Goal: Task Accomplishment & Management: Use online tool/utility

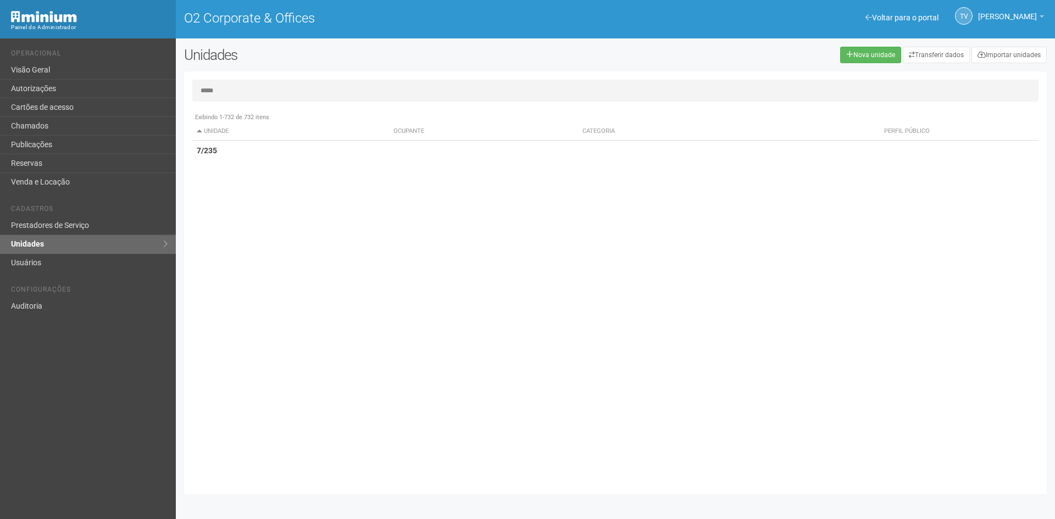
type input "*****"
click at [326, 138] on th "Unidade" at bounding box center [290, 131] width 197 height 18
click at [313, 152] on td "7/235" at bounding box center [290, 151] width 197 height 20
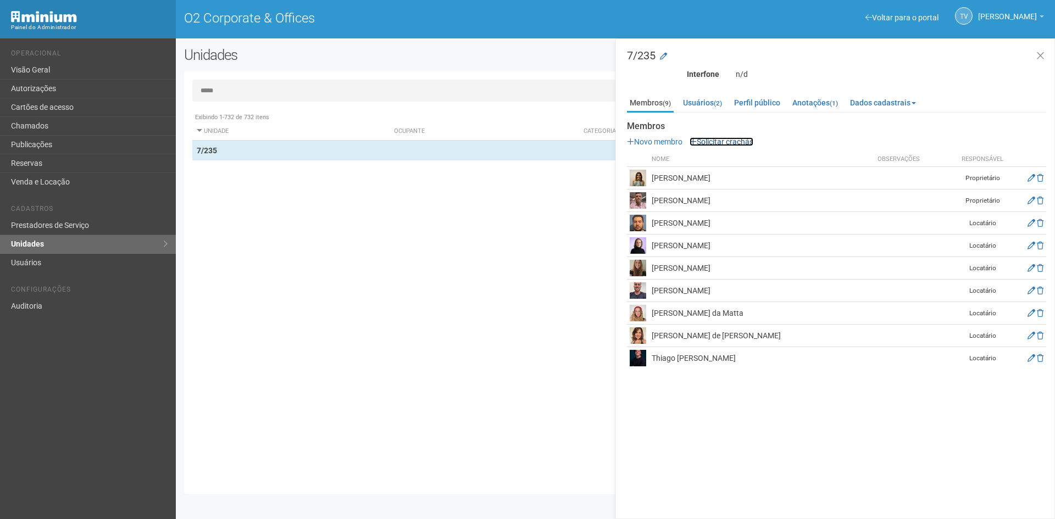
click at [722, 138] on link "Solicitar crachás" at bounding box center [721, 141] width 64 height 9
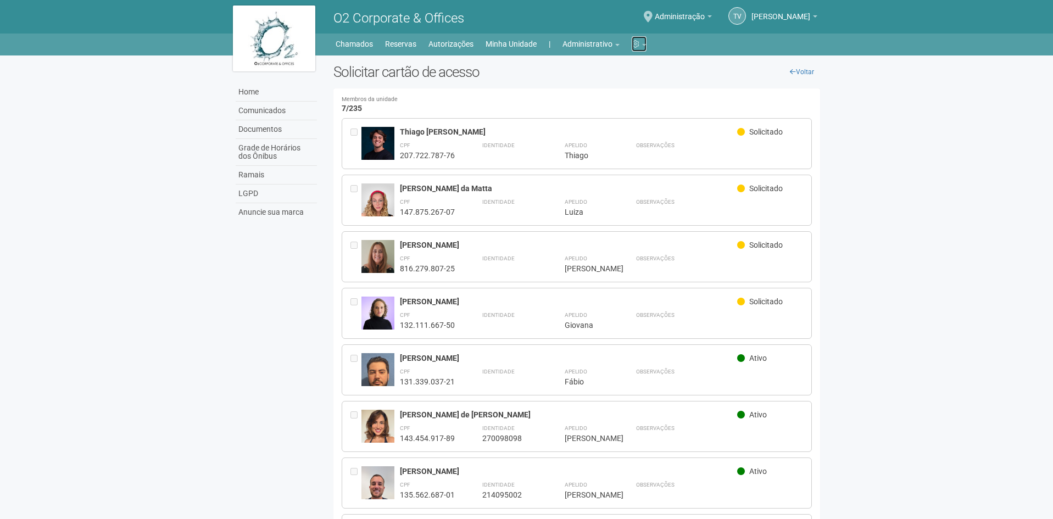
click at [639, 44] on icon at bounding box center [636, 44] width 8 height 8
click at [584, 66] on link "Auditoria" at bounding box center [602, 67] width 93 height 19
click at [879, 242] on body "Aguarde... O2 Corporate & Offices TV Thayane Vasconcelos Torres Thayane Vasconc…" at bounding box center [526, 259] width 1053 height 519
click at [648, 43] on li "Configurações Auditoria" at bounding box center [645, 43] width 26 height 15
click at [646, 44] on b at bounding box center [644, 45] width 4 height 2
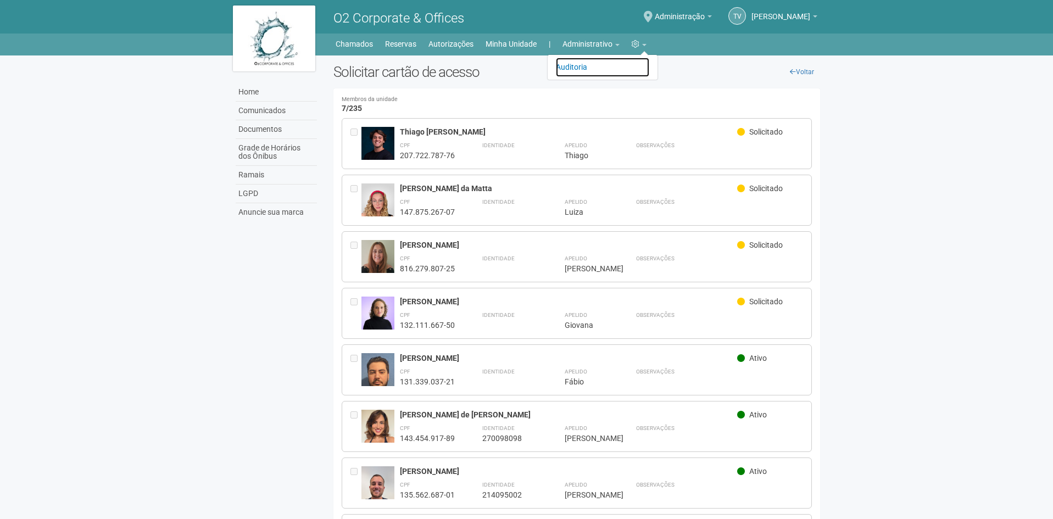
click at [595, 68] on link "Auditoria" at bounding box center [602, 67] width 93 height 19
click at [642, 42] on link "Configurações" at bounding box center [639, 43] width 15 height 15
click at [602, 71] on link "Auditoria" at bounding box center [602, 67] width 93 height 19
